Goal: Transaction & Acquisition: Purchase product/service

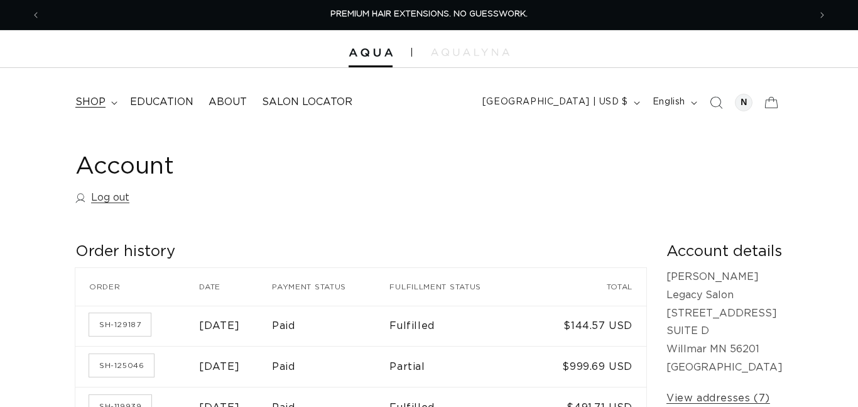
click at [106, 102] on summary "shop" at bounding box center [95, 102] width 55 height 28
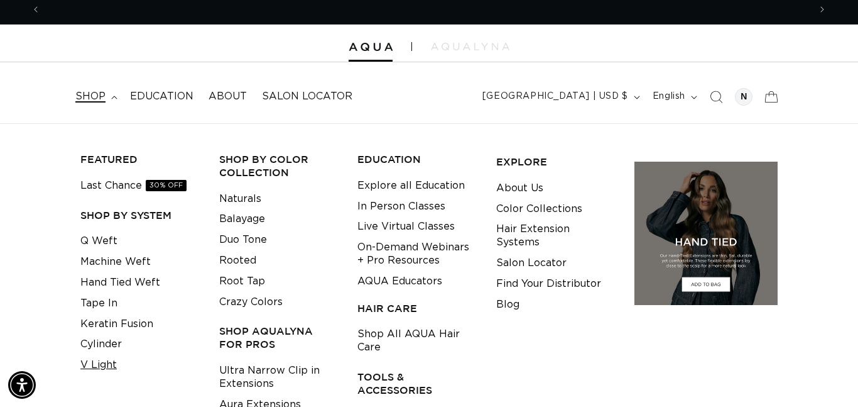
scroll to position [0, 769]
click at [96, 303] on link "Tape In" at bounding box center [98, 303] width 37 height 21
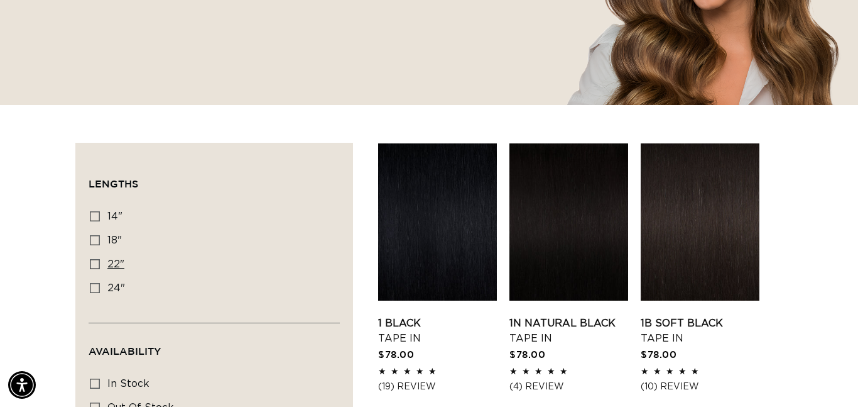
scroll to position [0, 769]
click at [440, 315] on link "1 Black Tape In" at bounding box center [437, 330] width 119 height 30
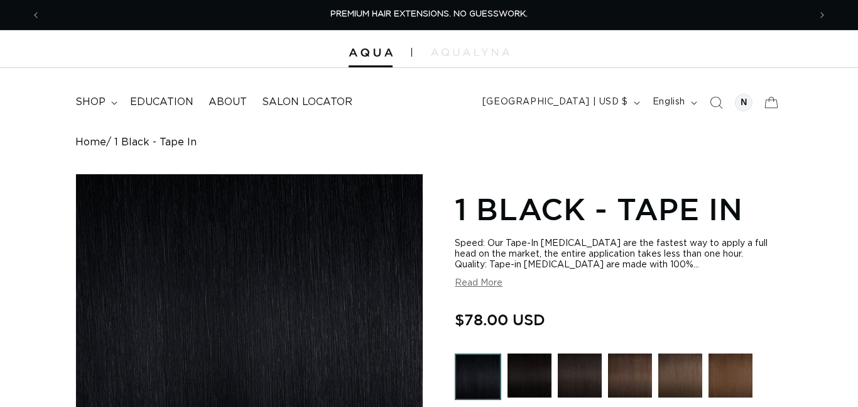
scroll to position [486, 0]
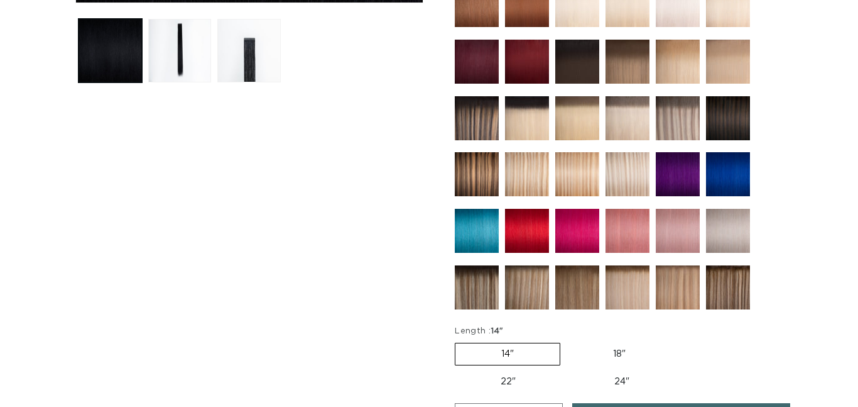
click at [495, 384] on label "22" Variant sold out or unavailable" at bounding box center [508, 381] width 107 height 21
click at [678, 341] on input "22" Variant sold out or unavailable" at bounding box center [678, 340] width 1 height 1
radio input "true"
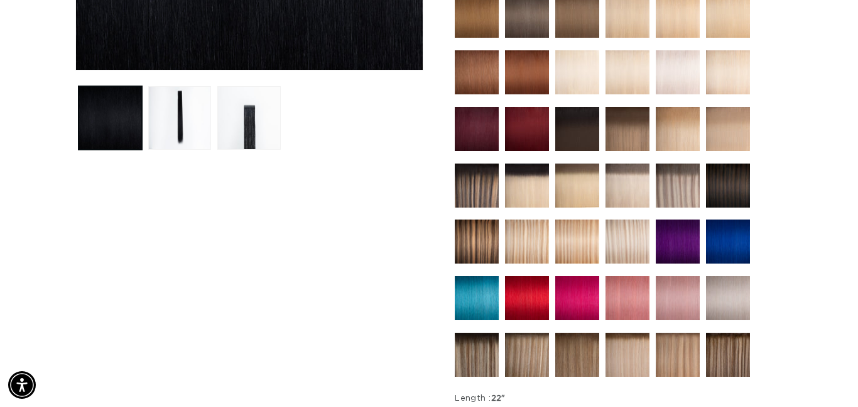
scroll to position [510, 0]
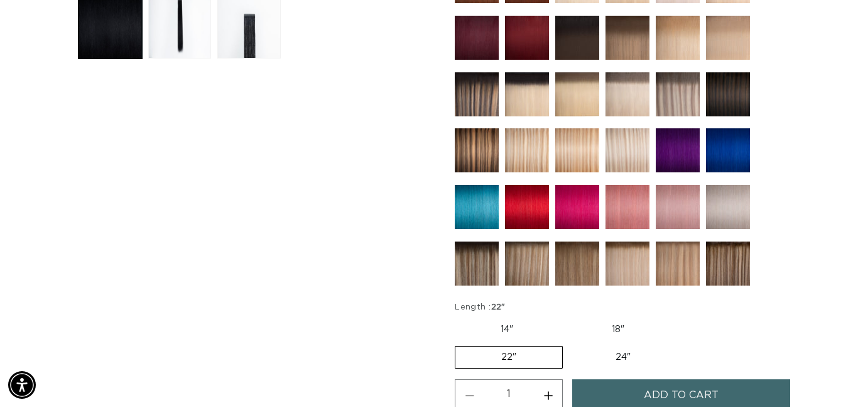
drag, startPoint x: 626, startPoint y: 359, endPoint x: 620, endPoint y: 352, distance: 9.3
click at [626, 359] on label "24" Variant sold out or unavailable" at bounding box center [623, 356] width 107 height 21
click at [570, 344] on input "24" Variant sold out or unavailable" at bounding box center [569, 343] width 1 height 1
radio input "true"
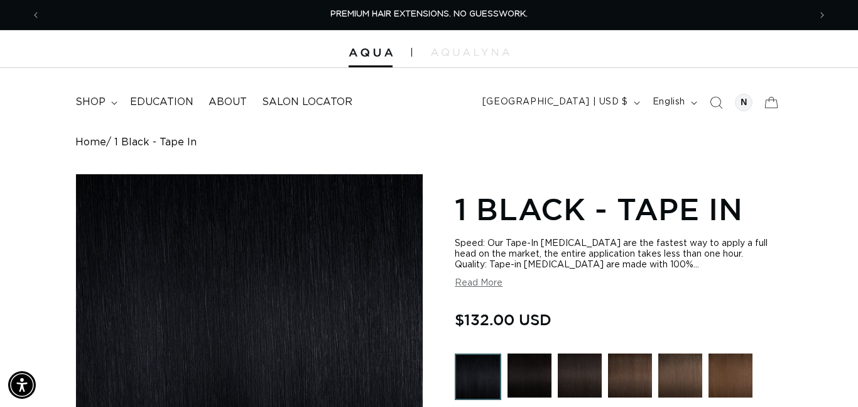
drag, startPoint x: 106, startPoint y: 98, endPoint x: 200, endPoint y: 125, distance: 98.0
click at [106, 100] on summary "shop" at bounding box center [95, 102] width 55 height 28
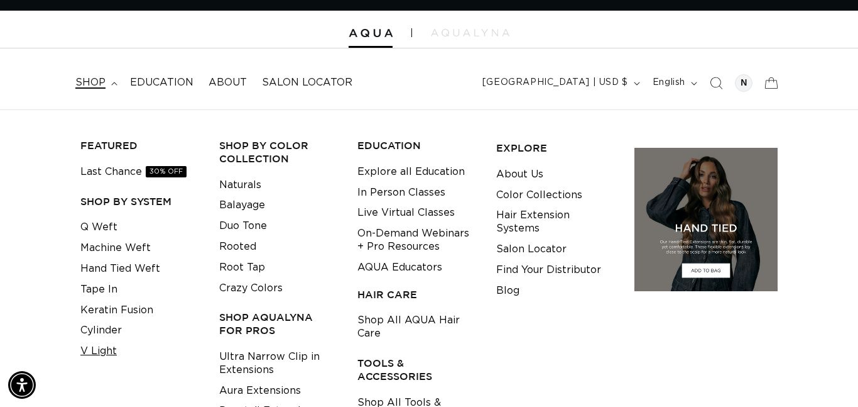
scroll to position [0, 769]
click at [111, 344] on link "V Light" at bounding box center [98, 351] width 36 height 21
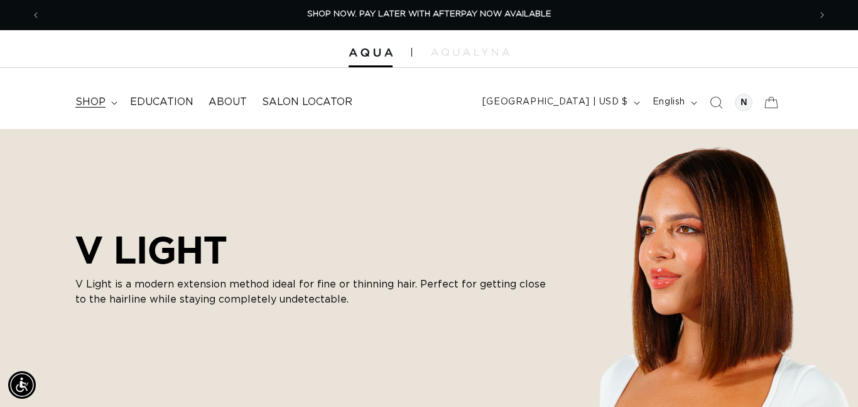
click at [116, 103] on icon at bounding box center [114, 103] width 6 height 4
click at [173, 102] on span "Education" at bounding box center [161, 102] width 63 height 13
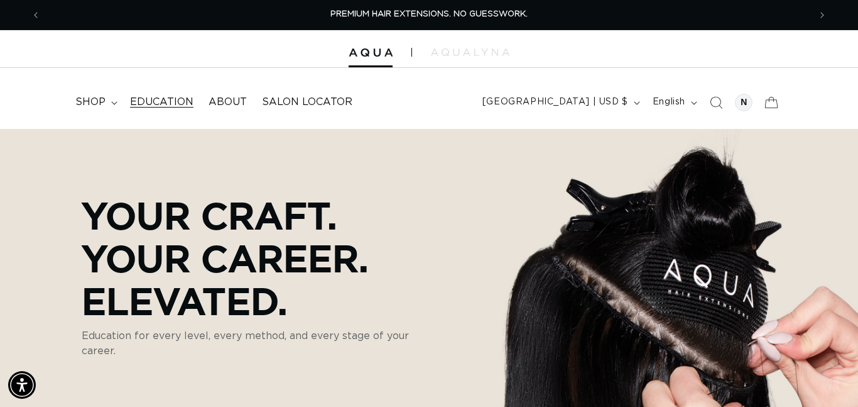
click at [181, 104] on span "Education" at bounding box center [161, 102] width 63 height 13
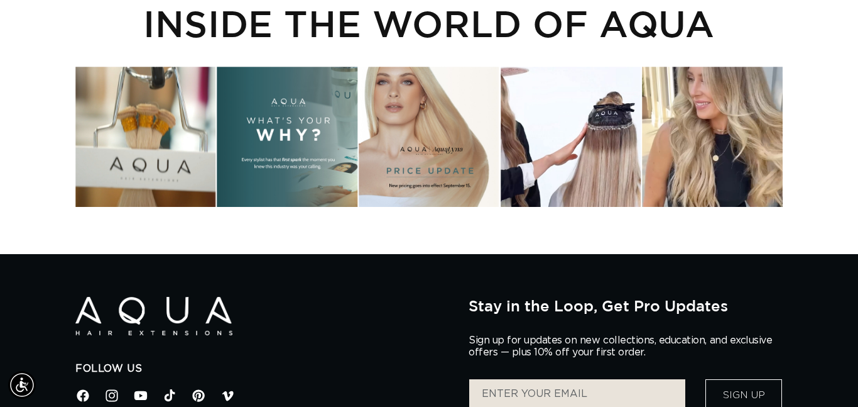
click at [444, 158] on div "Instagram post opens in a popup" at bounding box center [429, 137] width 140 height 140
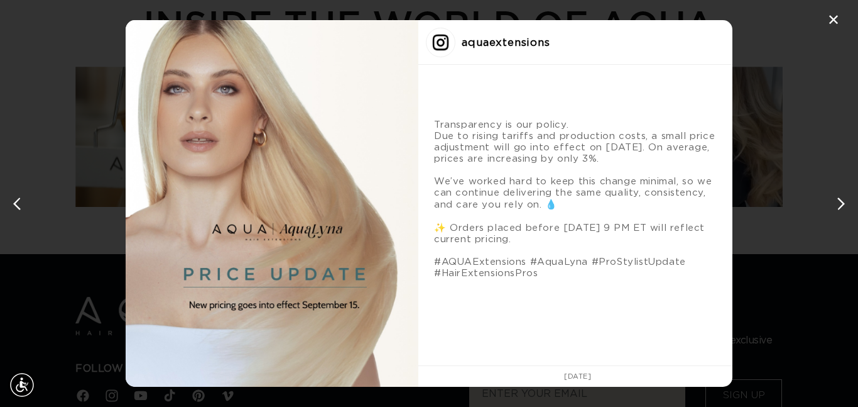
drag, startPoint x: 562, startPoint y: 275, endPoint x: 276, endPoint y: 265, distance: 286.7
click at [276, 265] on div "aquaextensions Transparency is our policy. Due to rising tariffs and production…" at bounding box center [429, 203] width 607 height 366
click at [825, 25] on div "✕" at bounding box center [833, 20] width 19 height 19
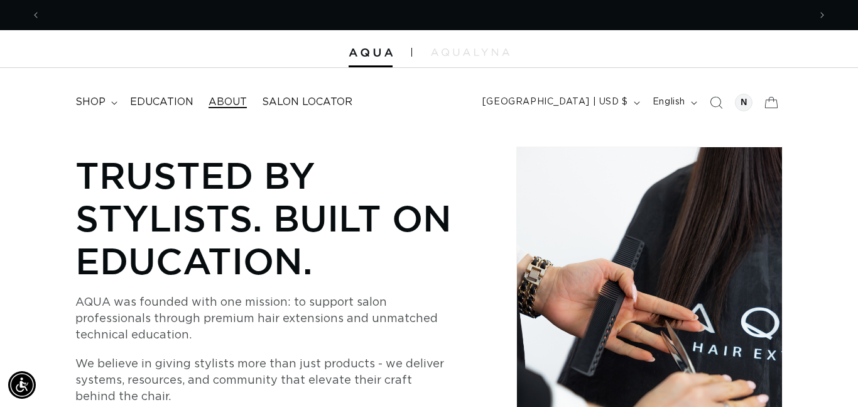
scroll to position [0, 0]
click at [99, 100] on span "shop" at bounding box center [90, 102] width 30 height 13
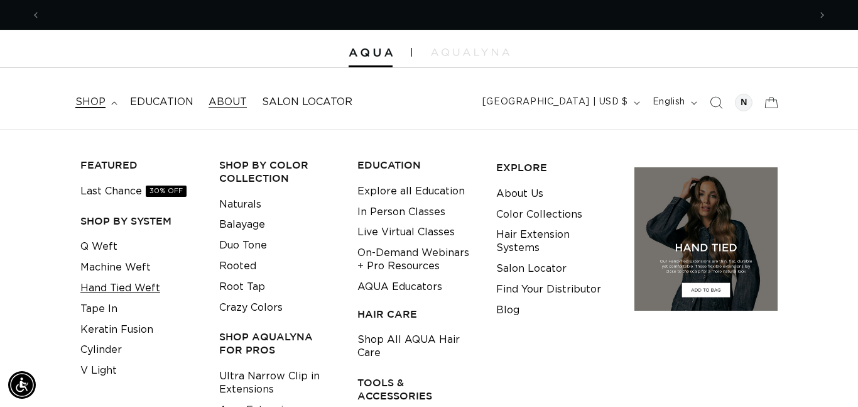
scroll to position [0, 1538]
click at [151, 288] on link "Hand Tied Weft" at bounding box center [120, 288] width 80 height 21
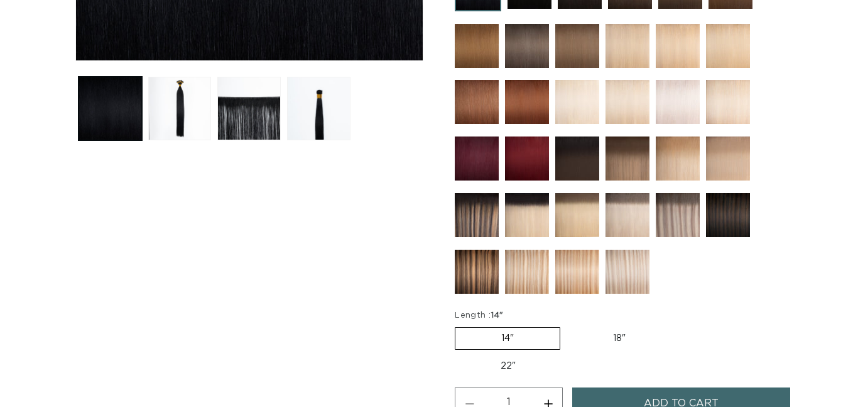
click at [599, 338] on label "18" Variant sold out or unavailable" at bounding box center [619, 337] width 104 height 21
click at [567, 325] on input "18" Variant sold out or unavailable" at bounding box center [567, 324] width 1 height 1
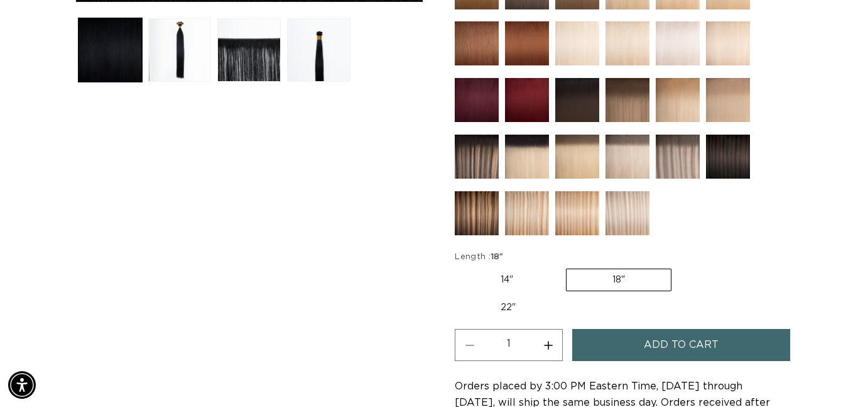
scroll to position [0, 1538]
click at [513, 309] on label "22" Variant sold out or unavailable" at bounding box center [508, 307] width 107 height 21
click at [678, 266] on input "22" Variant sold out or unavailable" at bounding box center [678, 266] width 1 height 1
radio input "true"
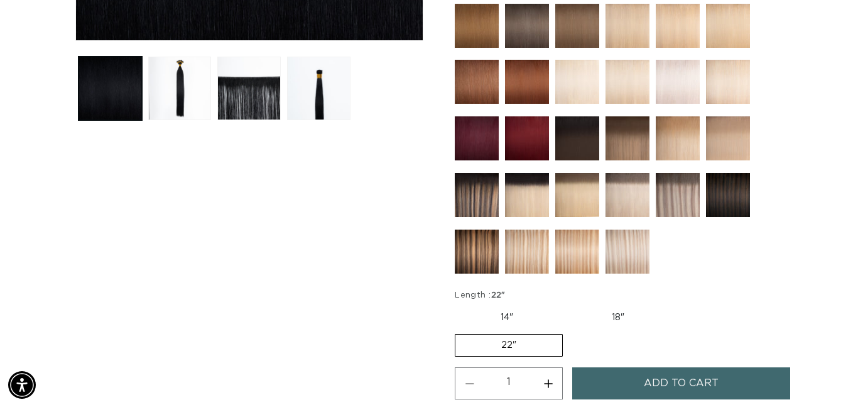
scroll to position [0, 769]
